Goal: Information Seeking & Learning: Find specific fact

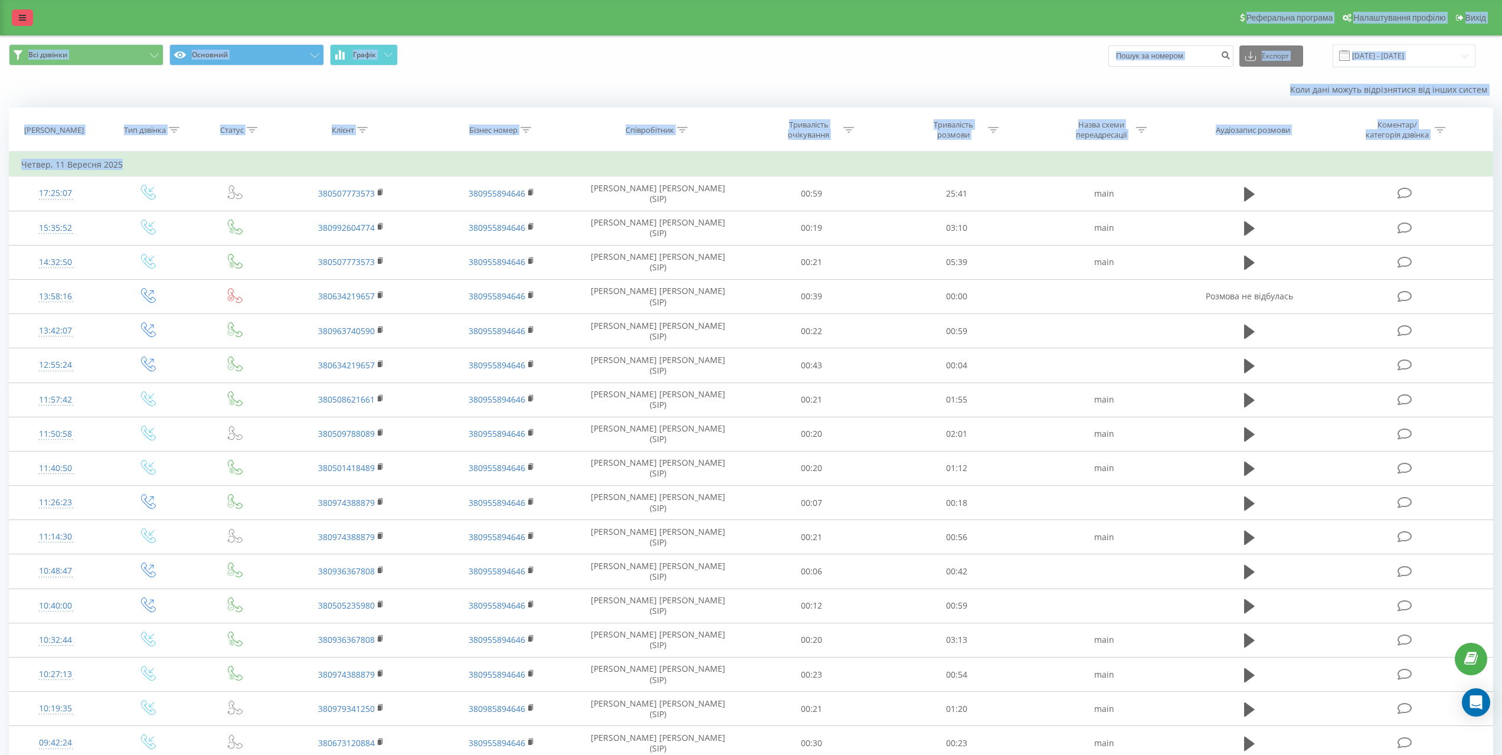
click at [30, 19] on link at bounding box center [22, 17] width 21 height 17
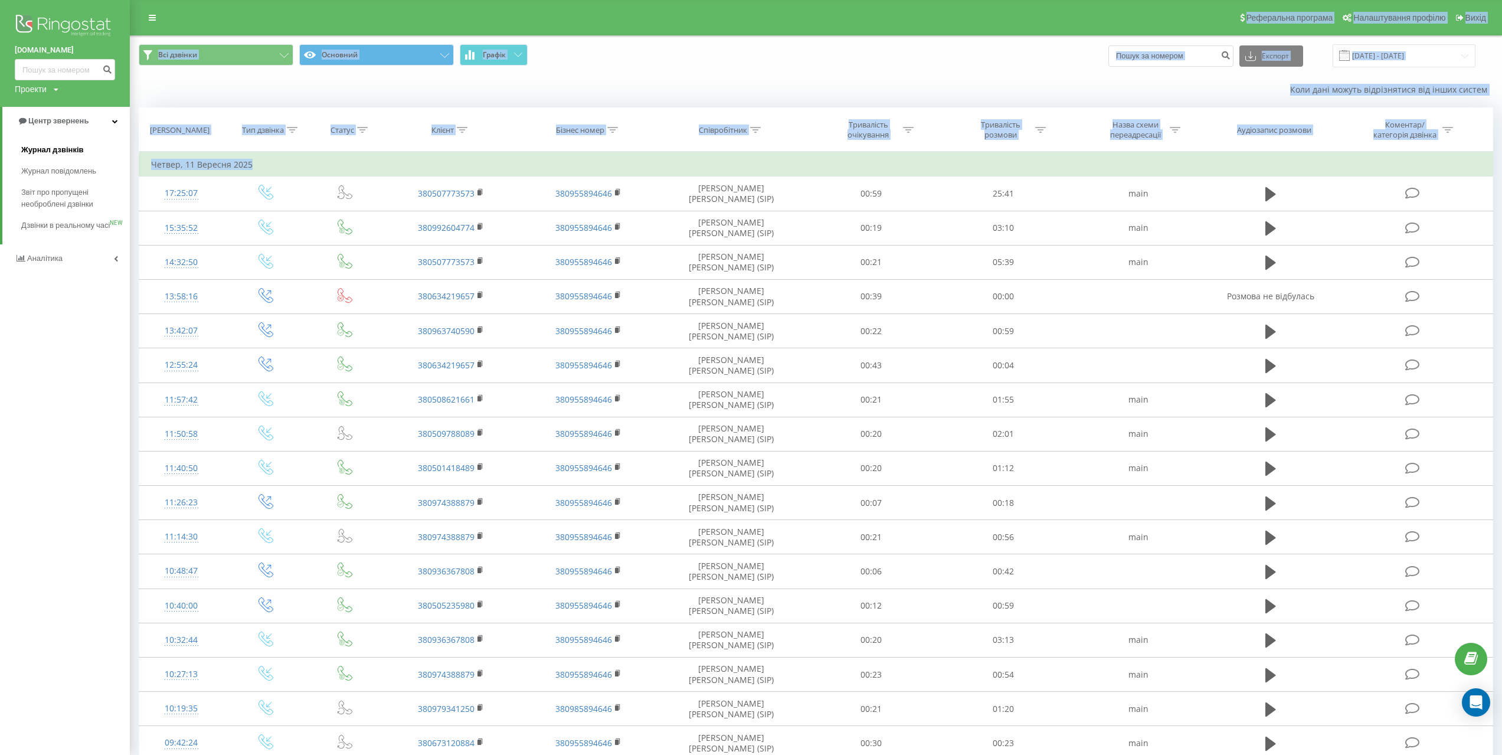
click at [70, 152] on span "Журнал дзвінків" at bounding box center [52, 150] width 63 height 12
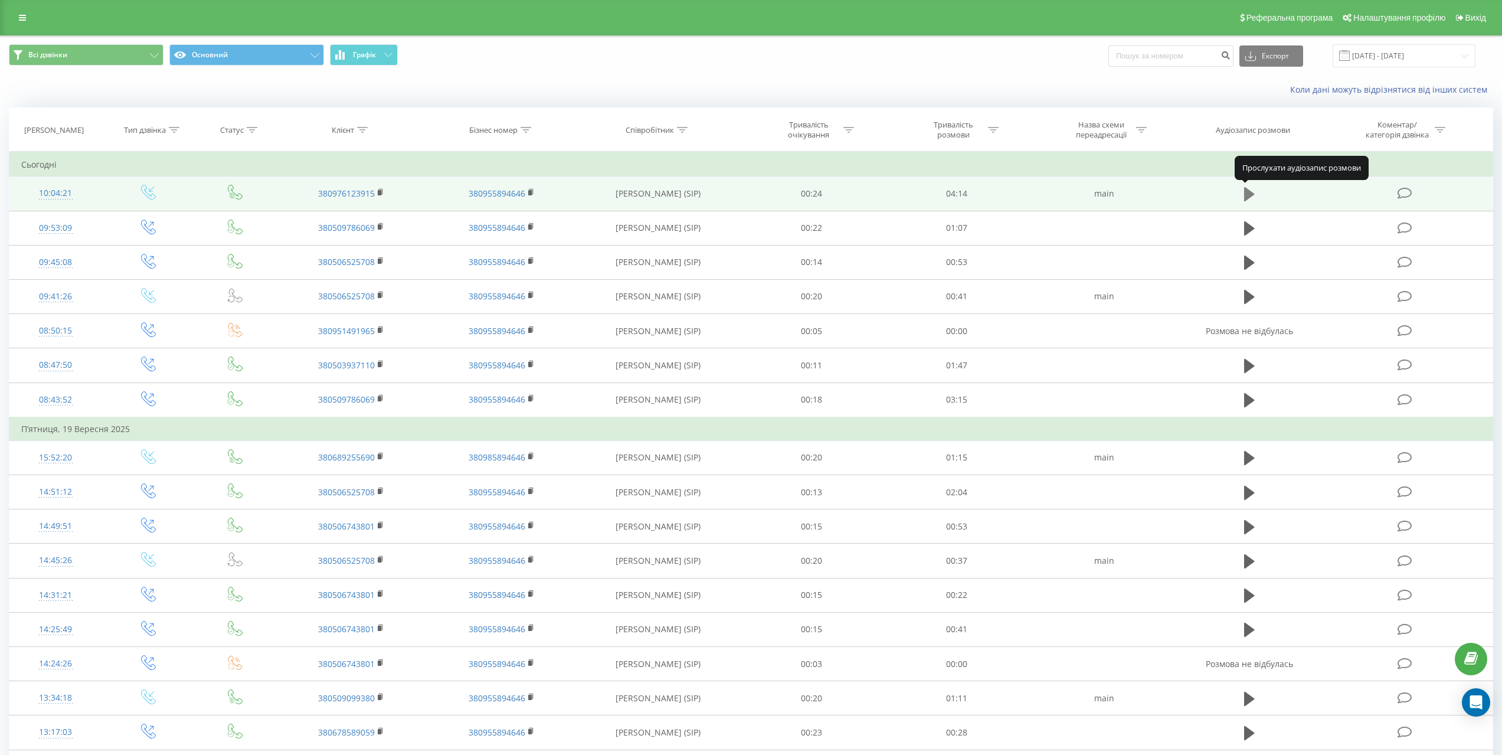
click at [1245, 189] on icon at bounding box center [1249, 194] width 11 height 14
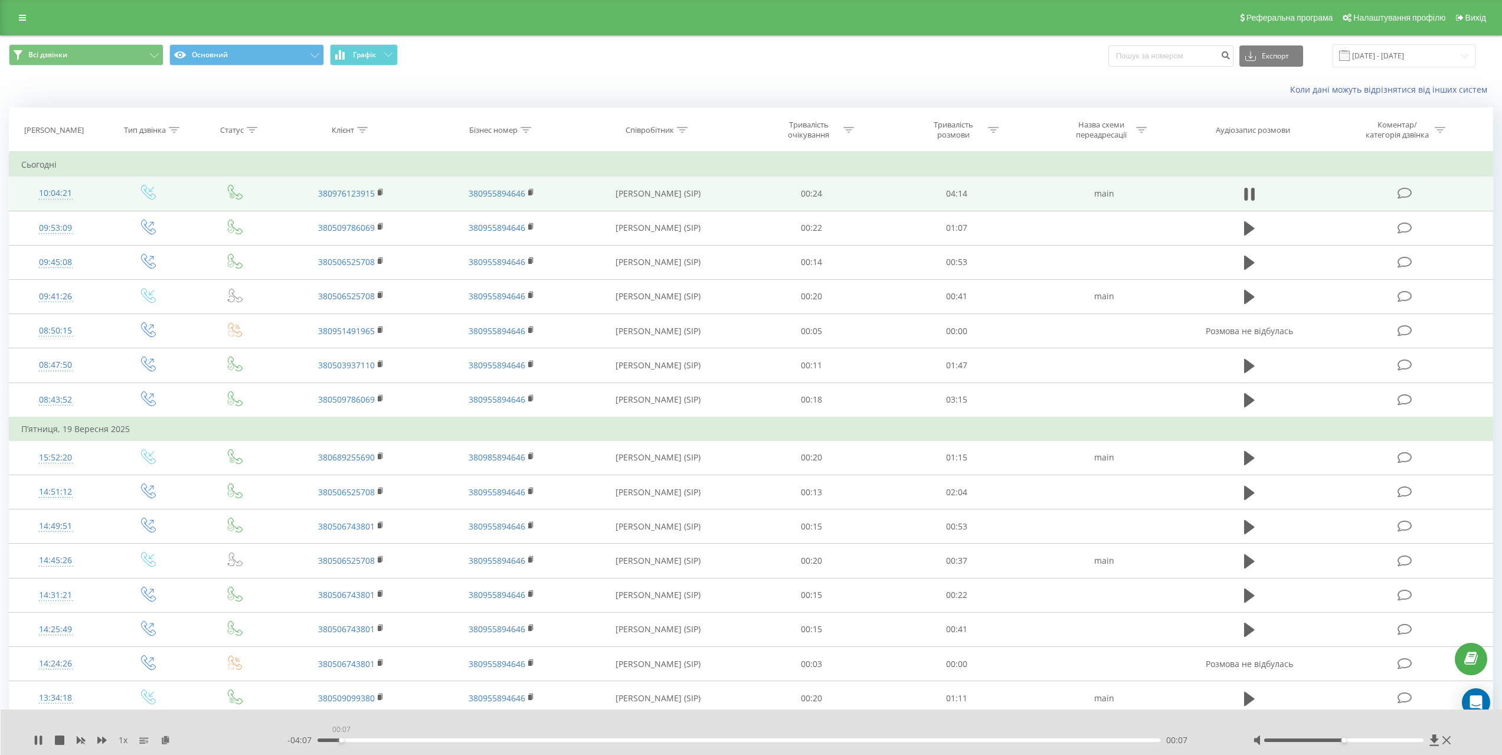
click at [342, 740] on div "00:07" at bounding box center [739, 741] width 842 height 4
drag, startPoint x: 360, startPoint y: 740, endPoint x: 348, endPoint y: 740, distance: 12.4
click at [348, 740] on div "00:12" at bounding box center [739, 741] width 842 height 4
click at [345, 741] on div "00:08" at bounding box center [347, 740] width 5 height 5
click at [333, 741] on div "00:05" at bounding box center [739, 741] width 842 height 4
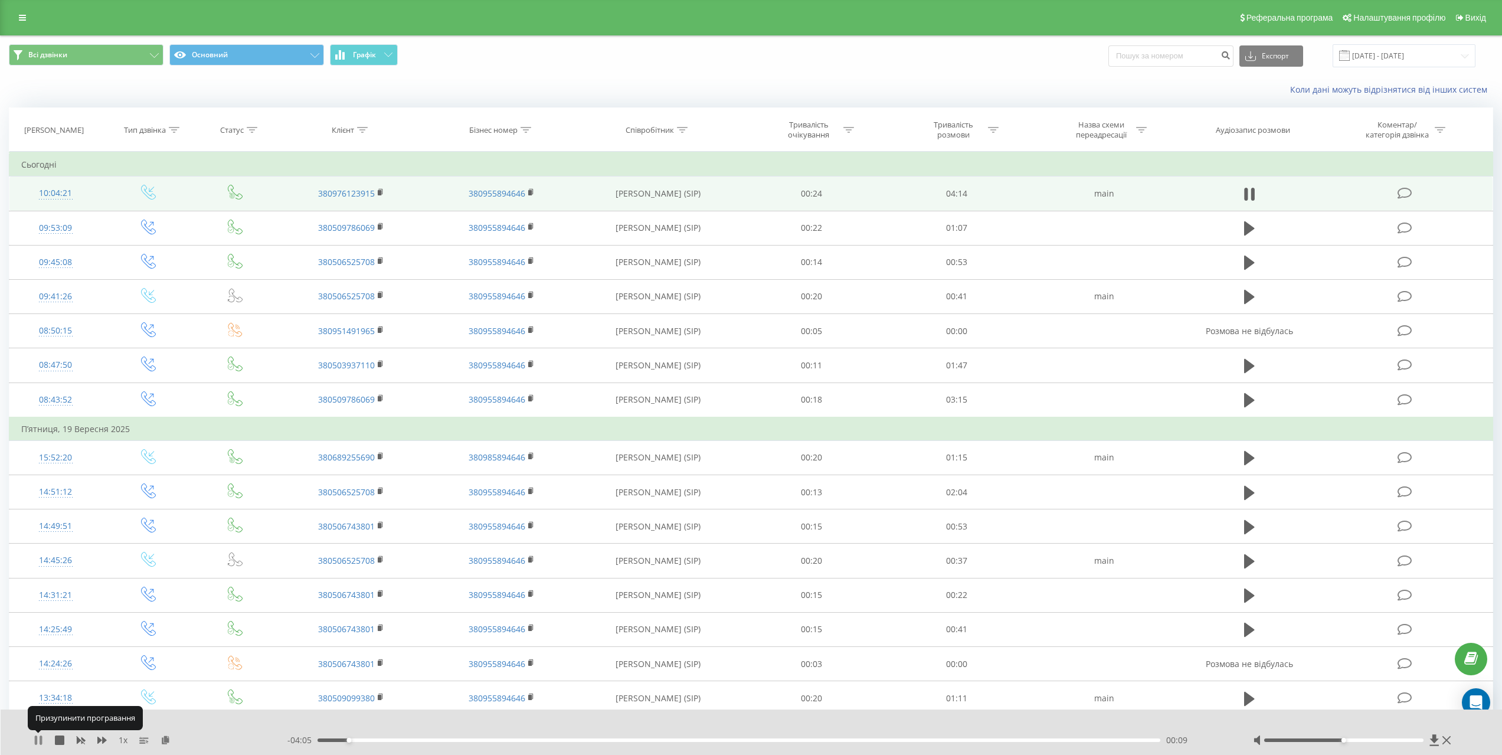
click at [38, 740] on icon at bounding box center [38, 740] width 9 height 9
click at [30, 740] on div "1 x - 04:04 00:09 00:09" at bounding box center [752, 732] width 1502 height 45
click at [36, 740] on icon at bounding box center [38, 740] width 7 height 9
click at [356, 742] on div "- 04:04 00:10 00:10" at bounding box center [756, 740] width 936 height 12
click at [361, 741] on div "- 04:04 00:10 00:10" at bounding box center [756, 740] width 936 height 12
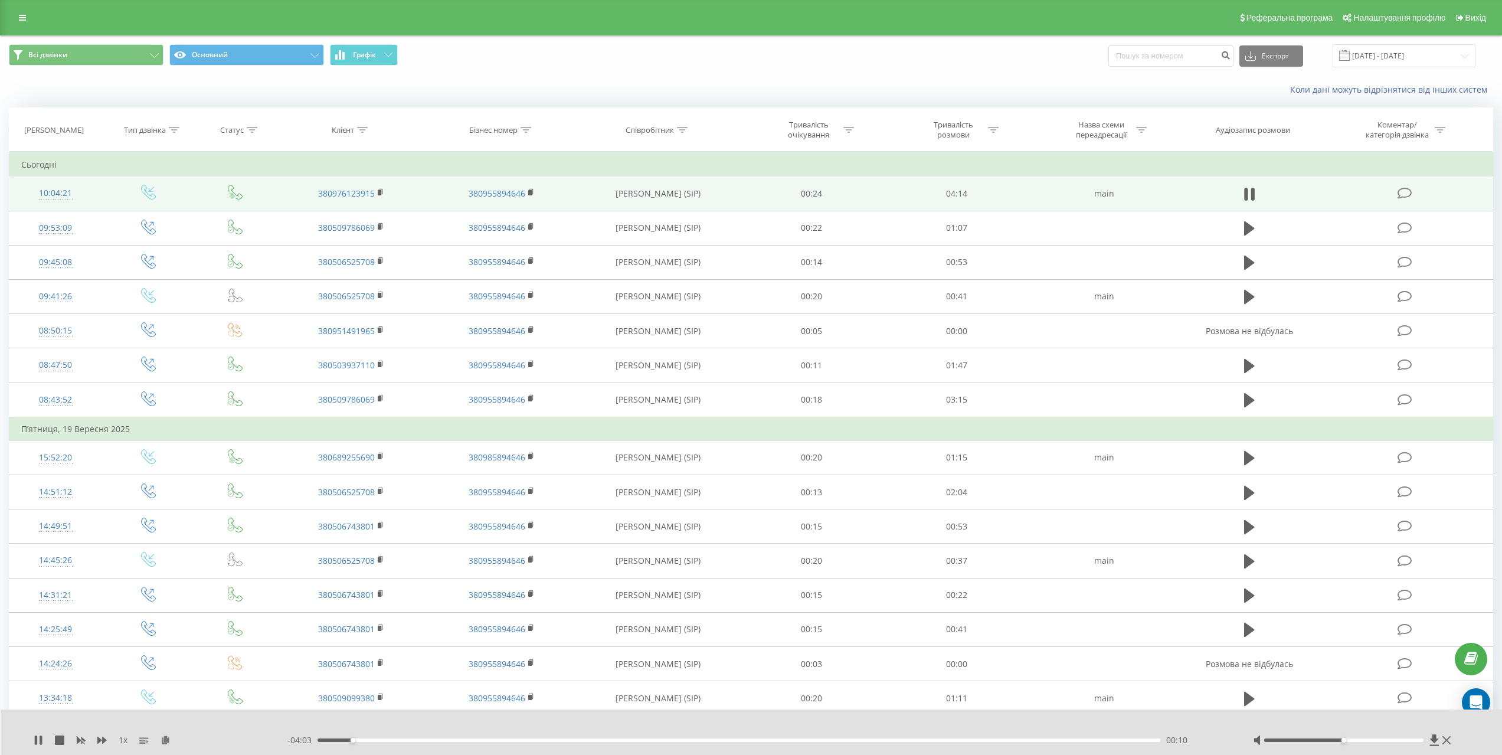
click at [366, 741] on div "00:10" at bounding box center [739, 741] width 842 height 4
click at [377, 740] on div "00:14" at bounding box center [739, 741] width 842 height 4
click at [392, 741] on div "00:18" at bounding box center [739, 741] width 842 height 4
click at [387, 741] on div "00:20" at bounding box center [739, 741] width 842 height 4
click at [392, 739] on div "00:22" at bounding box center [739, 741] width 842 height 4
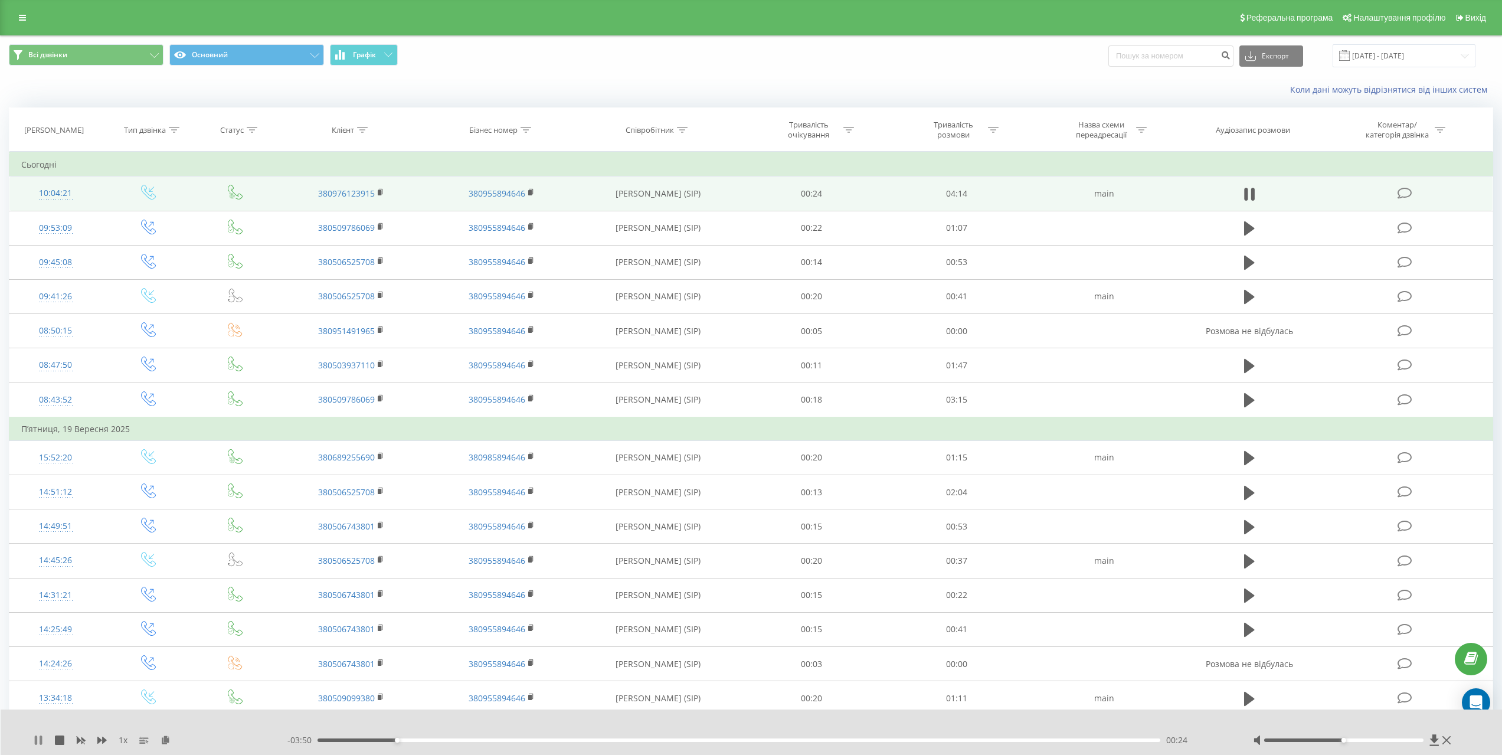
click at [36, 741] on icon at bounding box center [36, 740] width 2 height 9
drag, startPoint x: 285, startPoint y: 194, endPoint x: 374, endPoint y: 192, distance: 89.2
click at [374, 192] on td "380976123915" at bounding box center [351, 194] width 151 height 34
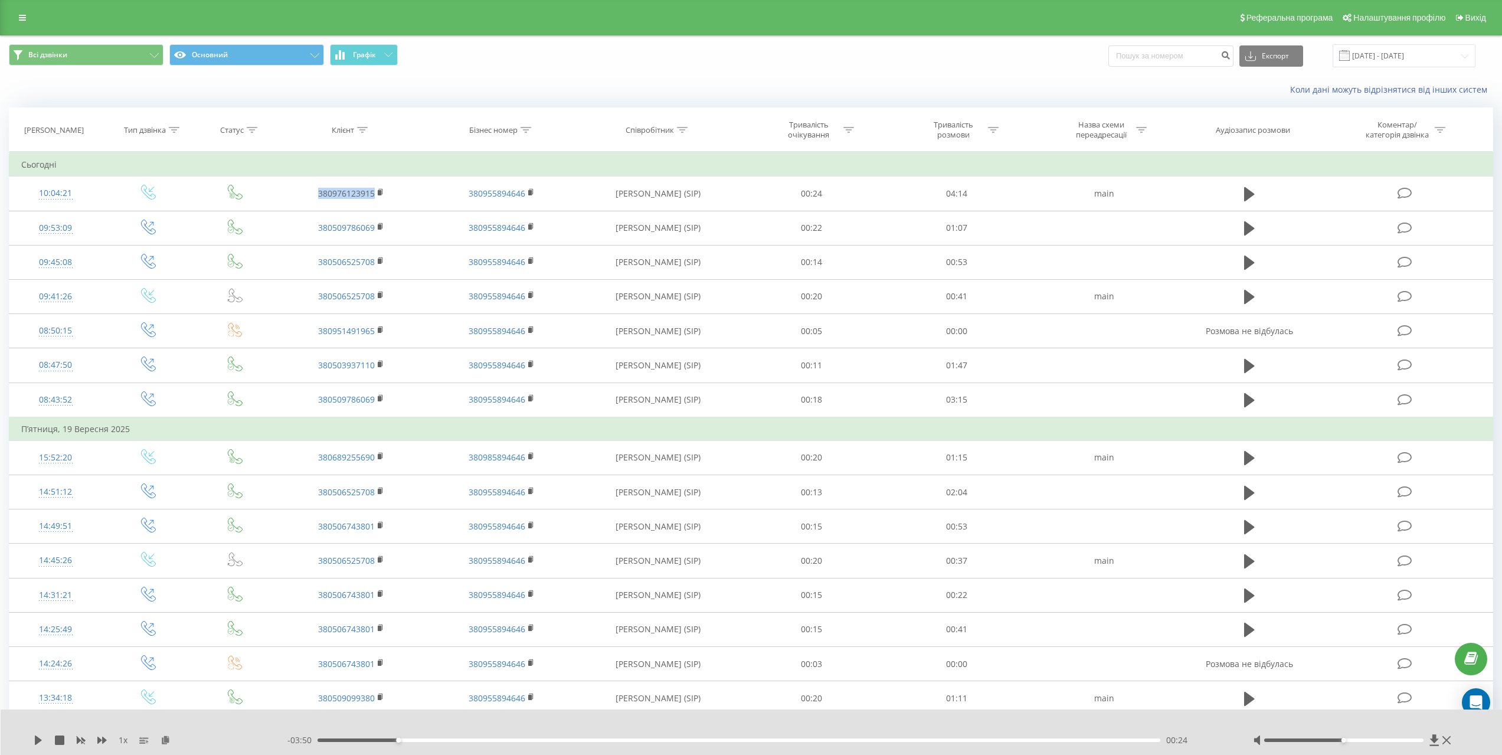
copy link "380976123915"
drag, startPoint x: 1158, startPoint y: 59, endPoint x: 1193, endPoint y: 64, distance: 35.2
click at [1158, 59] on input at bounding box center [1171, 55] width 125 height 21
click at [1191, 54] on input at bounding box center [1171, 55] width 125 height 21
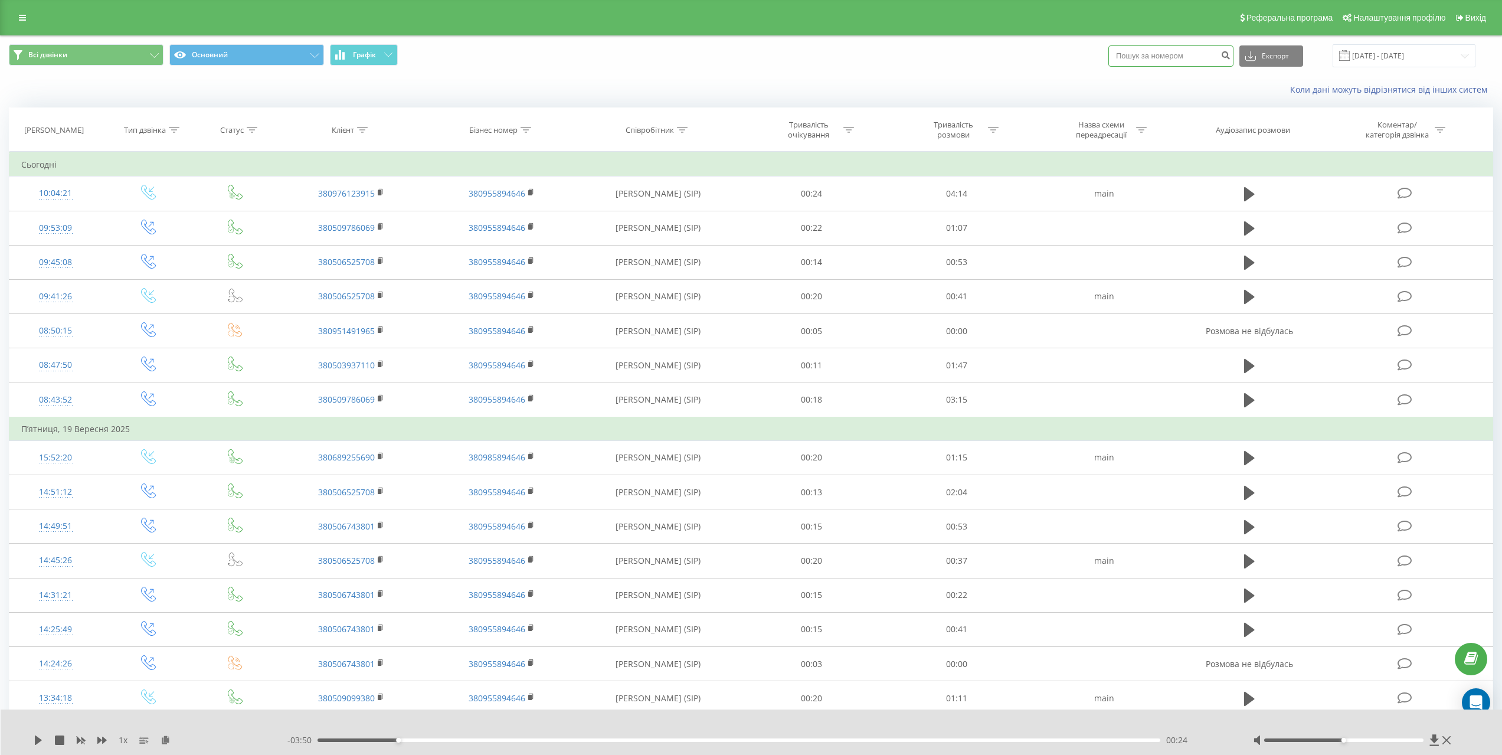
paste input "380976123915"
type input "380976123915"
click at [1231, 55] on icon "submit" at bounding box center [1226, 53] width 10 height 7
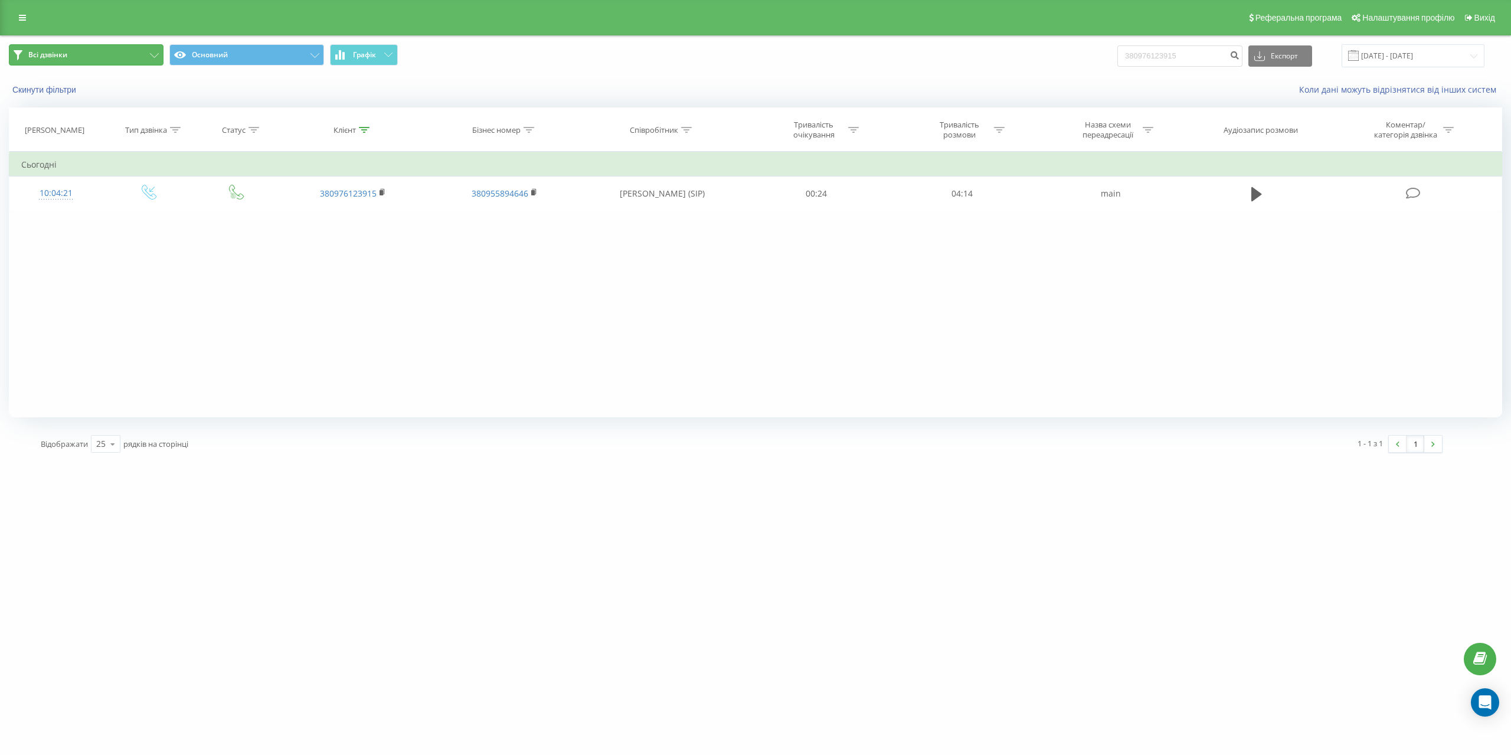
click at [96, 53] on button "Всі дзвінки" at bounding box center [86, 54] width 155 height 21
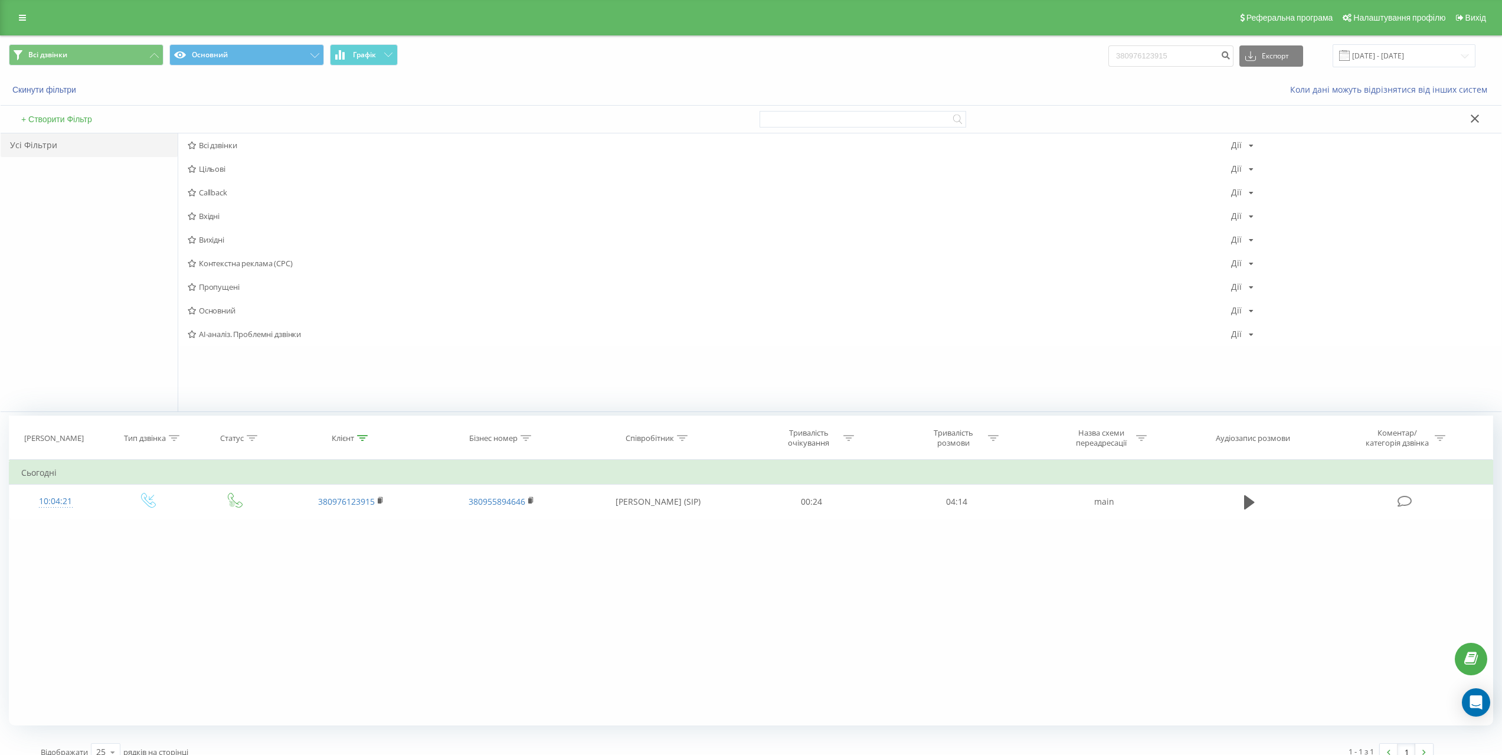
click at [84, 36] on div "Всі дзвінки Основний Графік 380976123915 Експорт .csv .xls .xlsx 22.06.2025 - 2…" at bounding box center [751, 56] width 1501 height 40
click at [149, 55] on button "Всі дзвінки" at bounding box center [86, 54] width 155 height 21
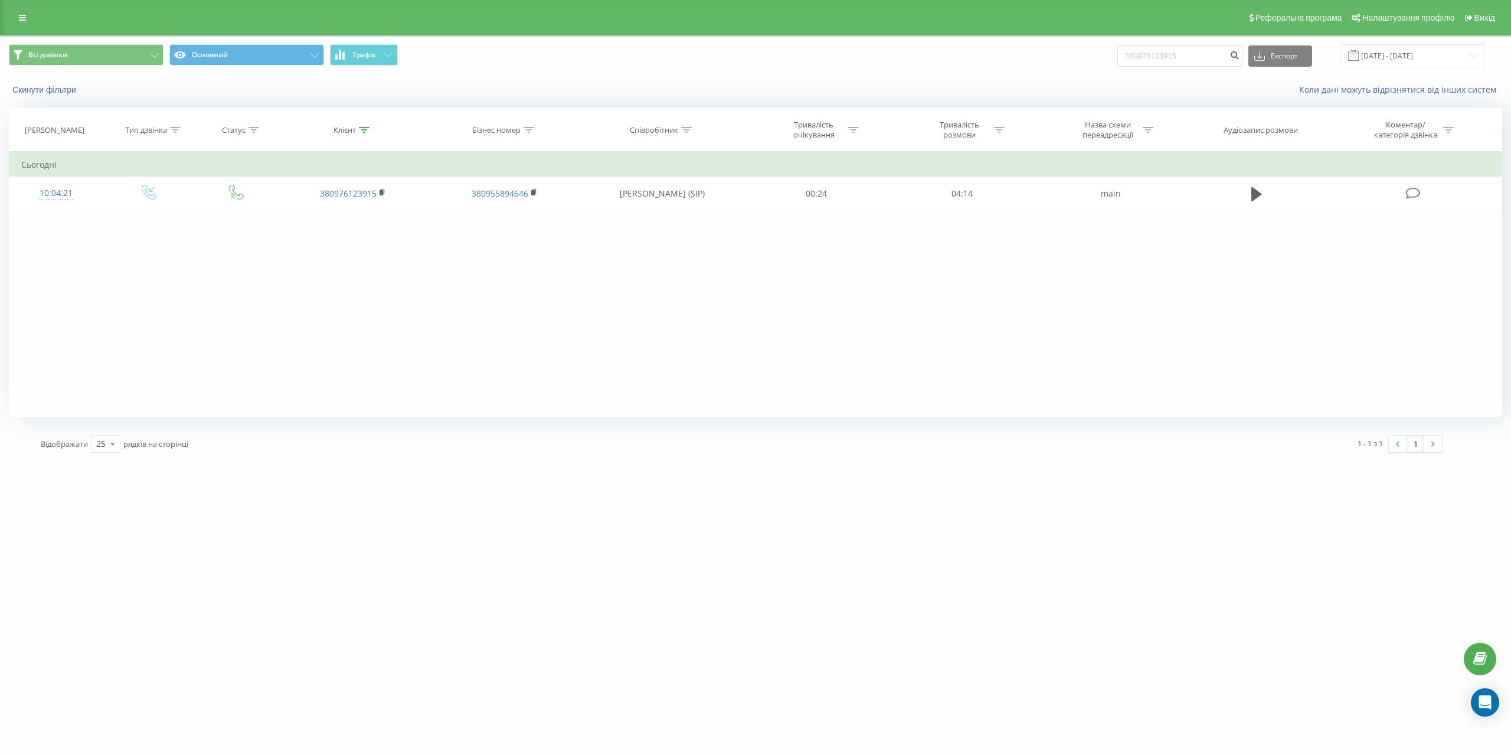
click at [17, 28] on div "Реферальна програма Налаштування профілю Вихід" at bounding box center [755, 17] width 1511 height 35
click at [25, 21] on icon at bounding box center [22, 18] width 7 height 8
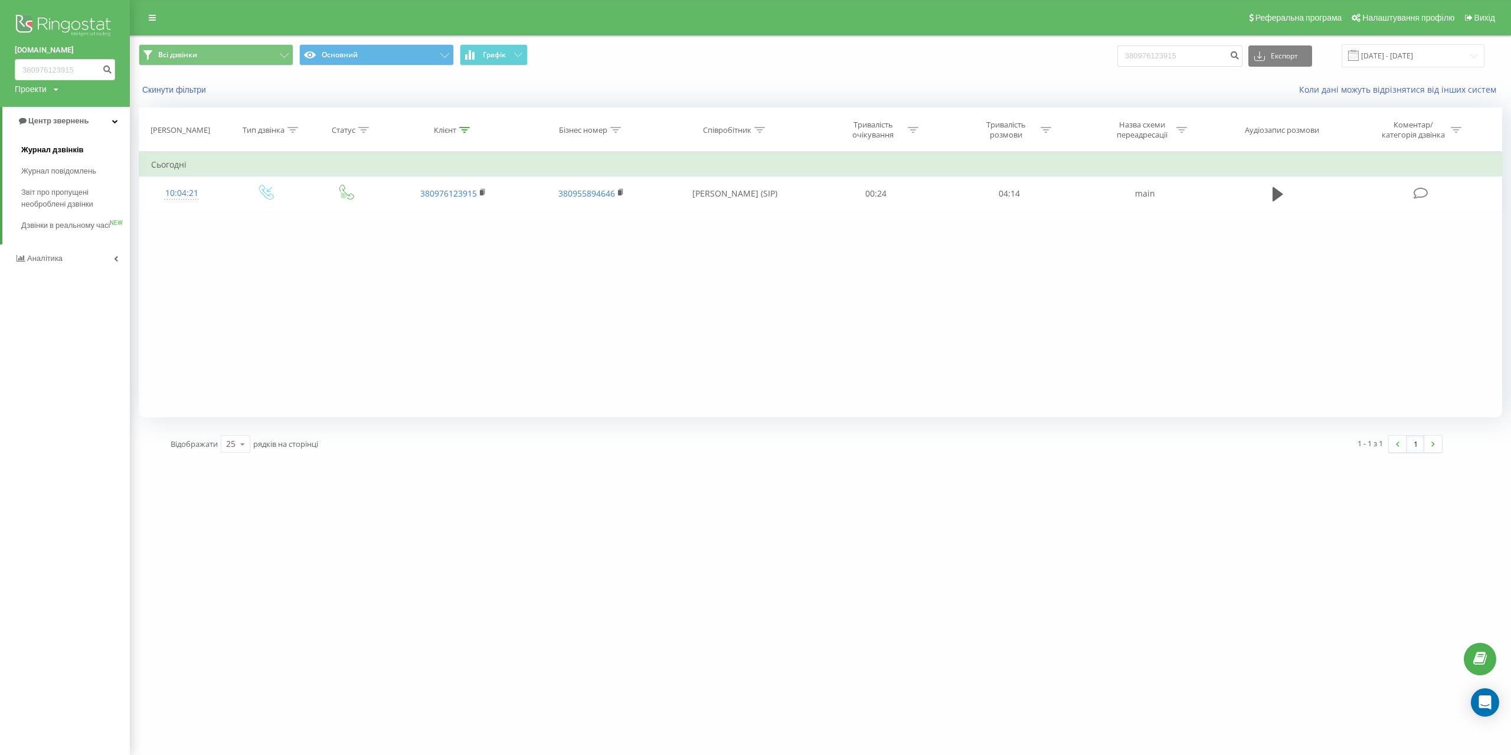
click at [72, 151] on span "Журнал дзвінків" at bounding box center [52, 150] width 63 height 12
click at [1231, 51] on input "380976123915" at bounding box center [1180, 55] width 125 height 21
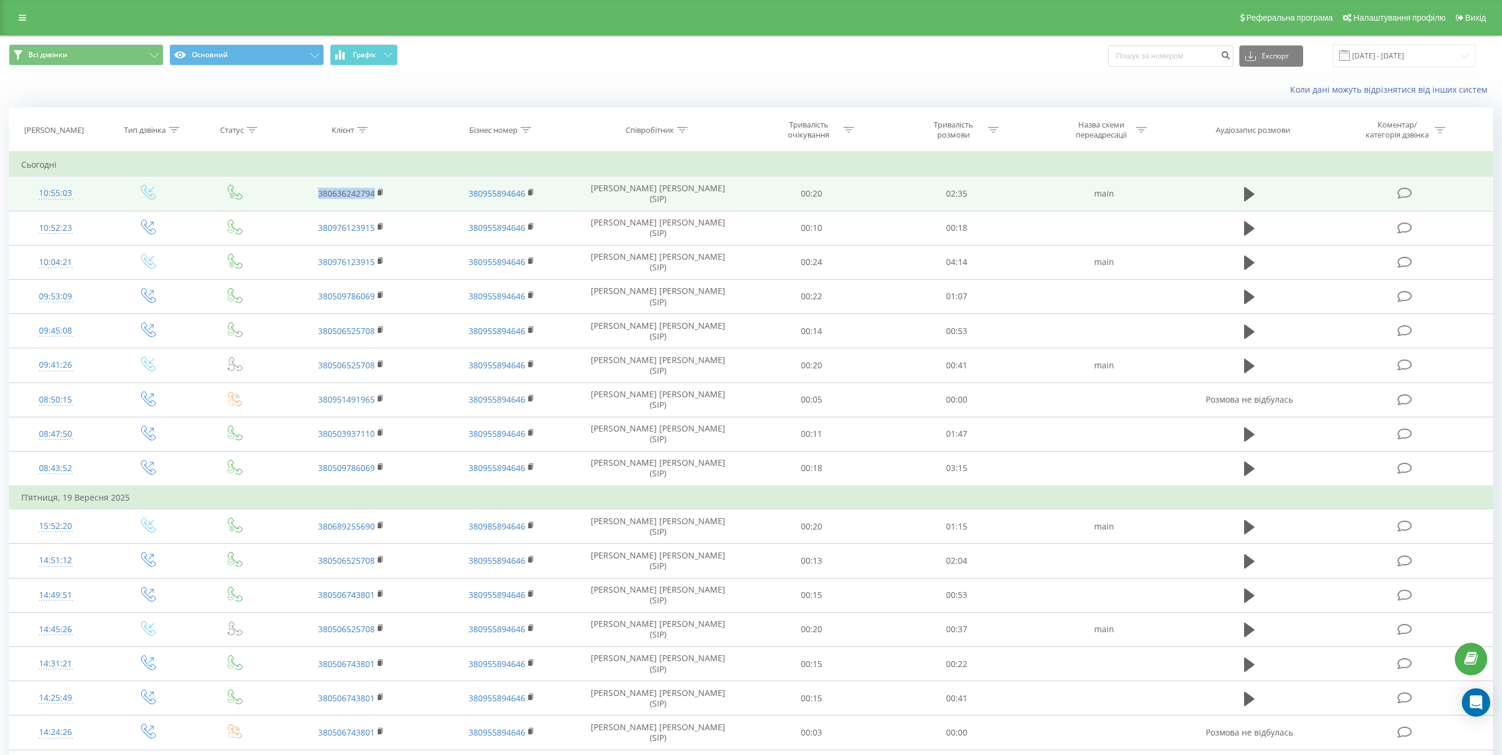
drag, startPoint x: 282, startPoint y: 194, endPoint x: 374, endPoint y: 194, distance: 92.1
click at [374, 194] on td "380636242794" at bounding box center [351, 194] width 151 height 34
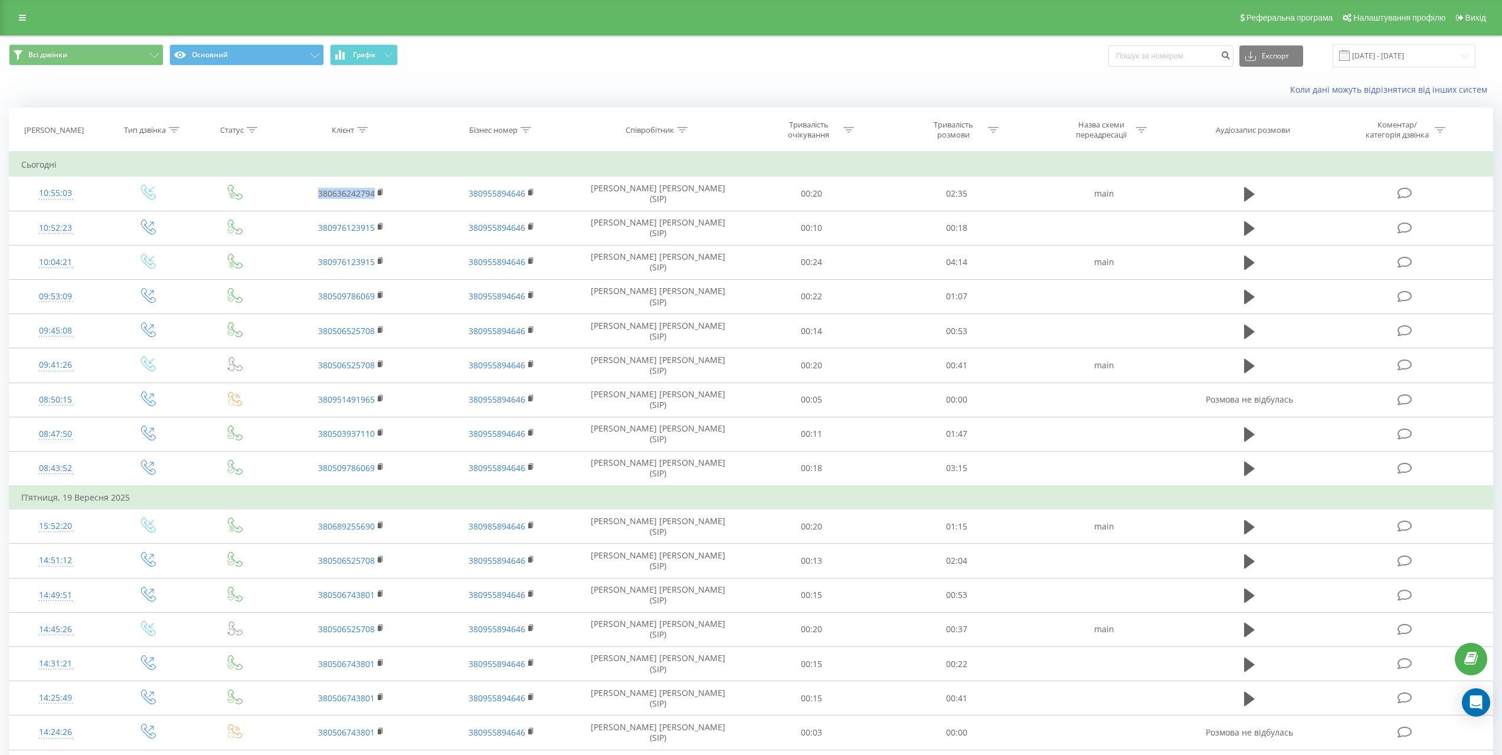
copy link "380636242794"
